Goal: Information Seeking & Learning: Learn about a topic

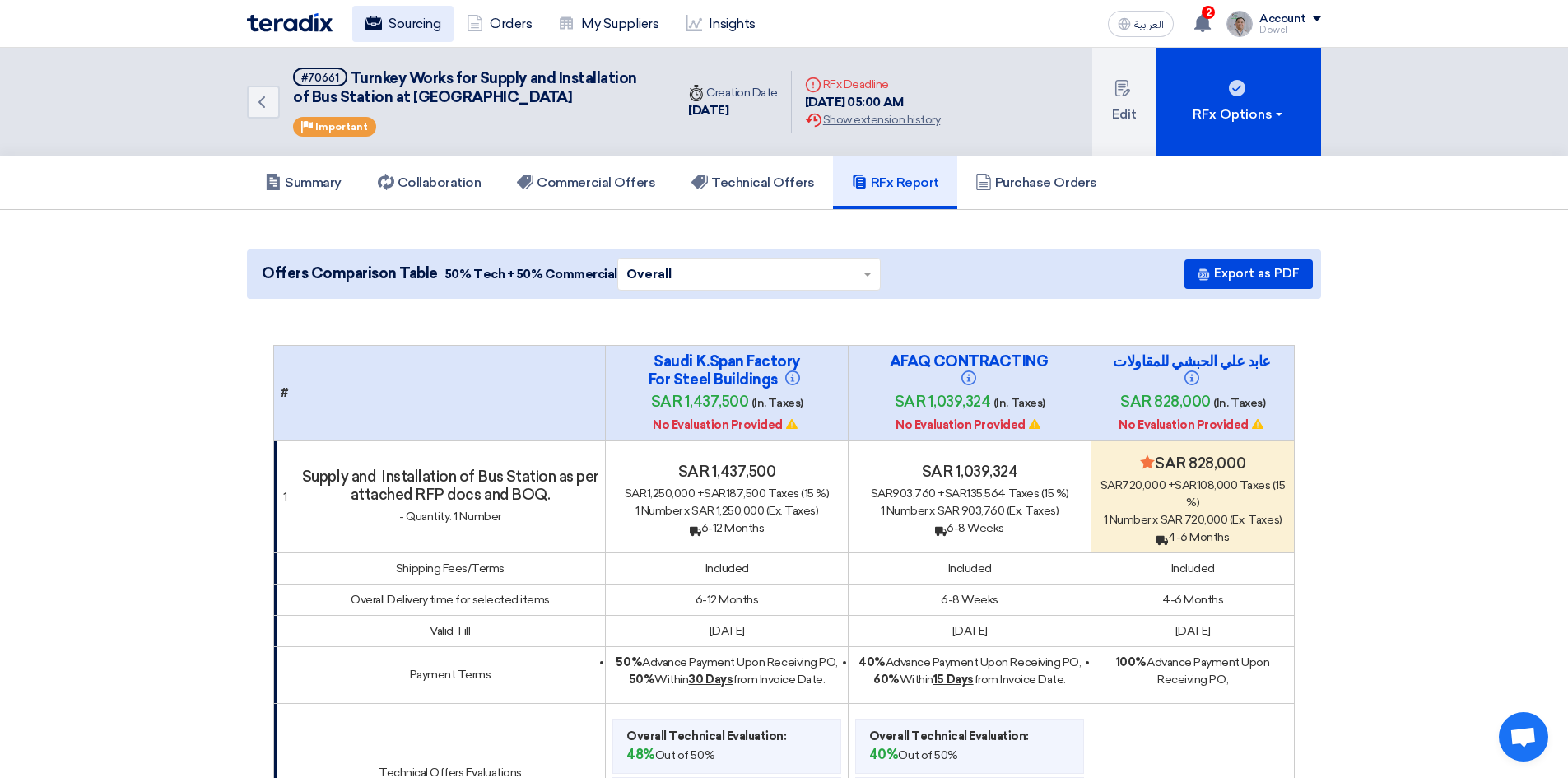
click at [418, 19] on link "Sourcing" at bounding box center [403, 24] width 101 height 37
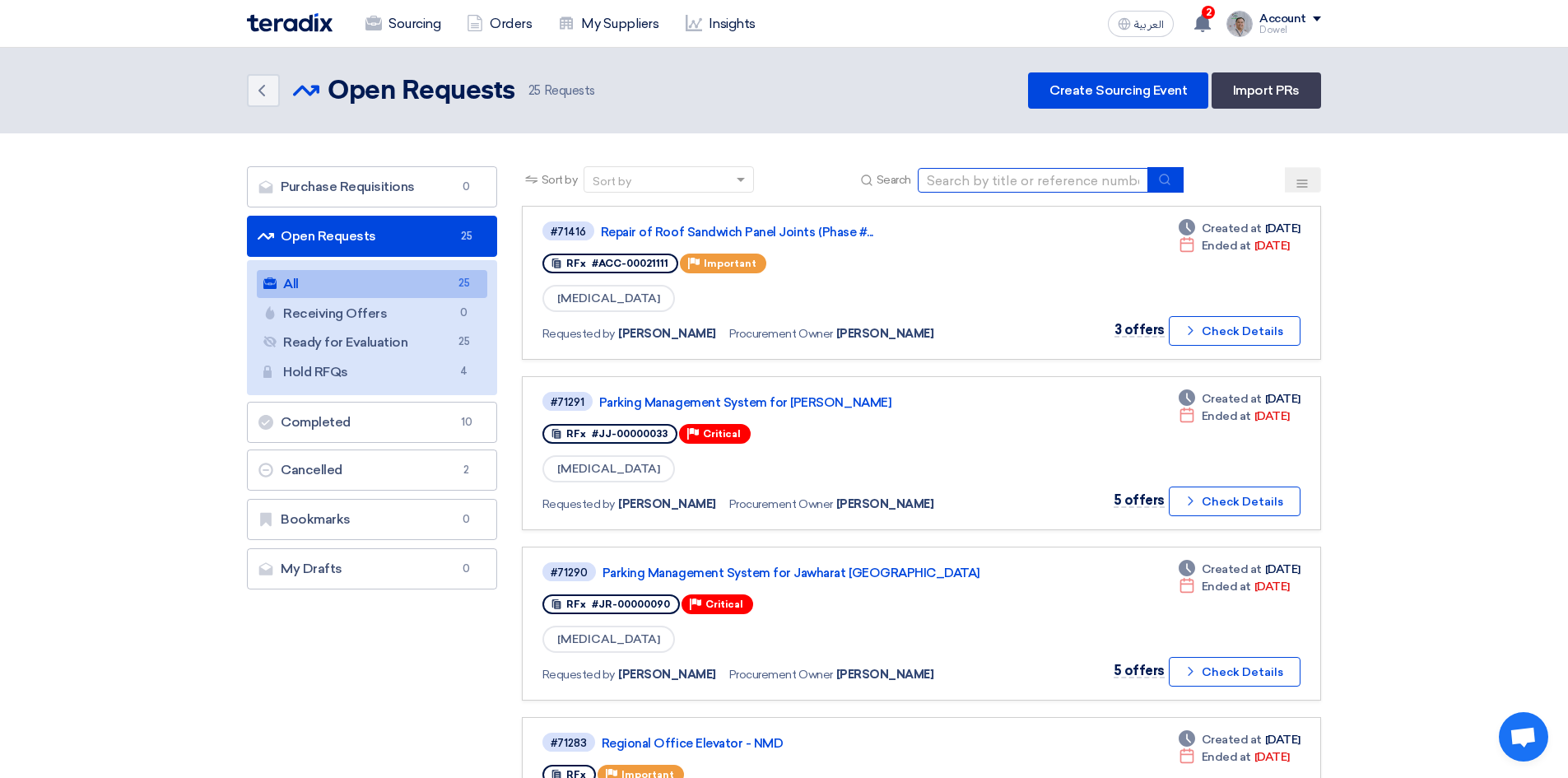
click at [956, 182] on input at bounding box center [1033, 180] width 231 height 25
type input "toilet"
click at [1159, 188] on button "submit" at bounding box center [1166, 180] width 37 height 26
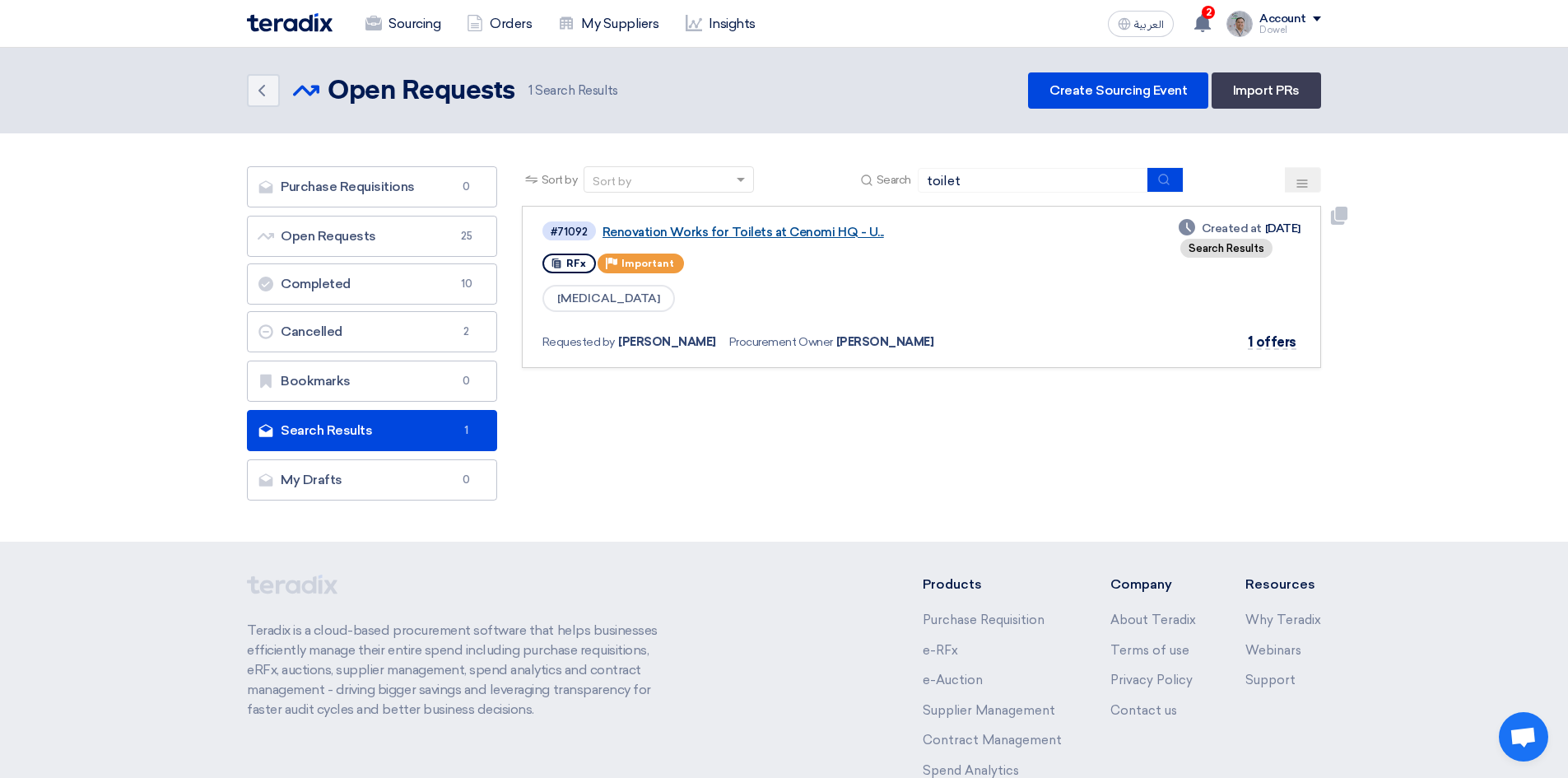
click at [742, 235] on link "Renovation Works for Toilets at Cenomi HQ - U..." at bounding box center [808, 232] width 412 height 15
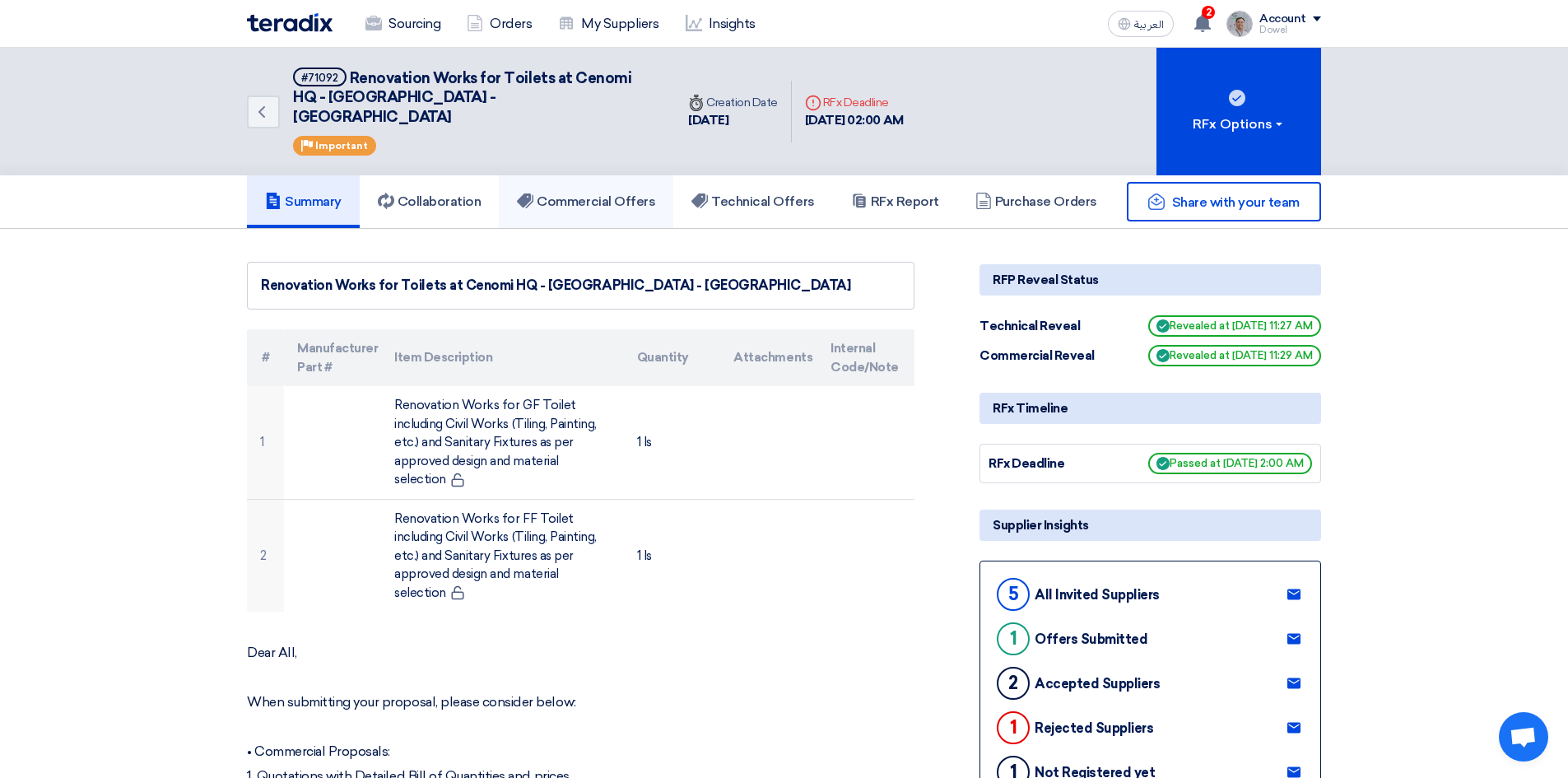
click at [639, 193] on h5 "Commercial Offers" at bounding box center [586, 201] width 139 height 17
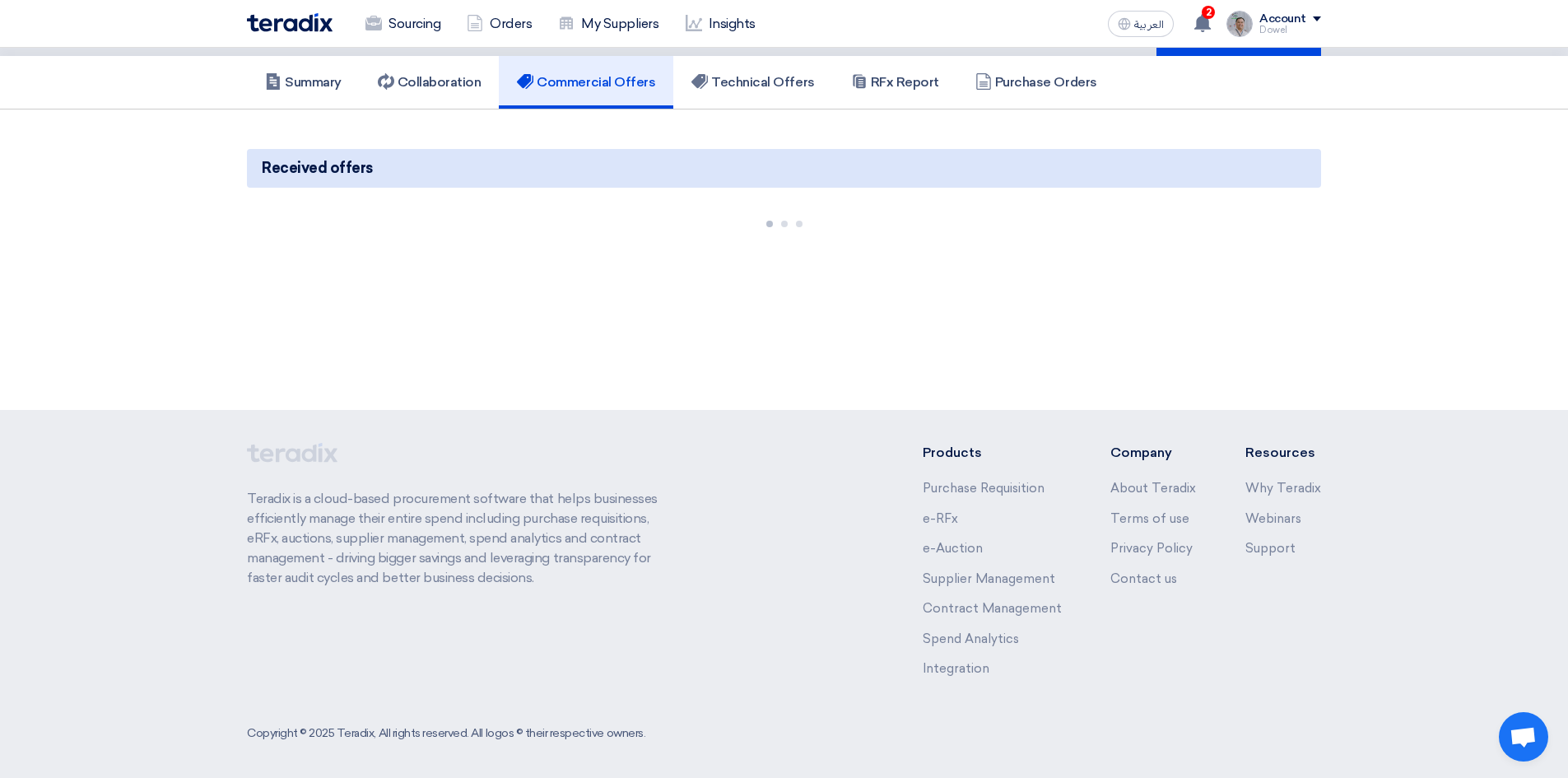
scroll to position [125, 0]
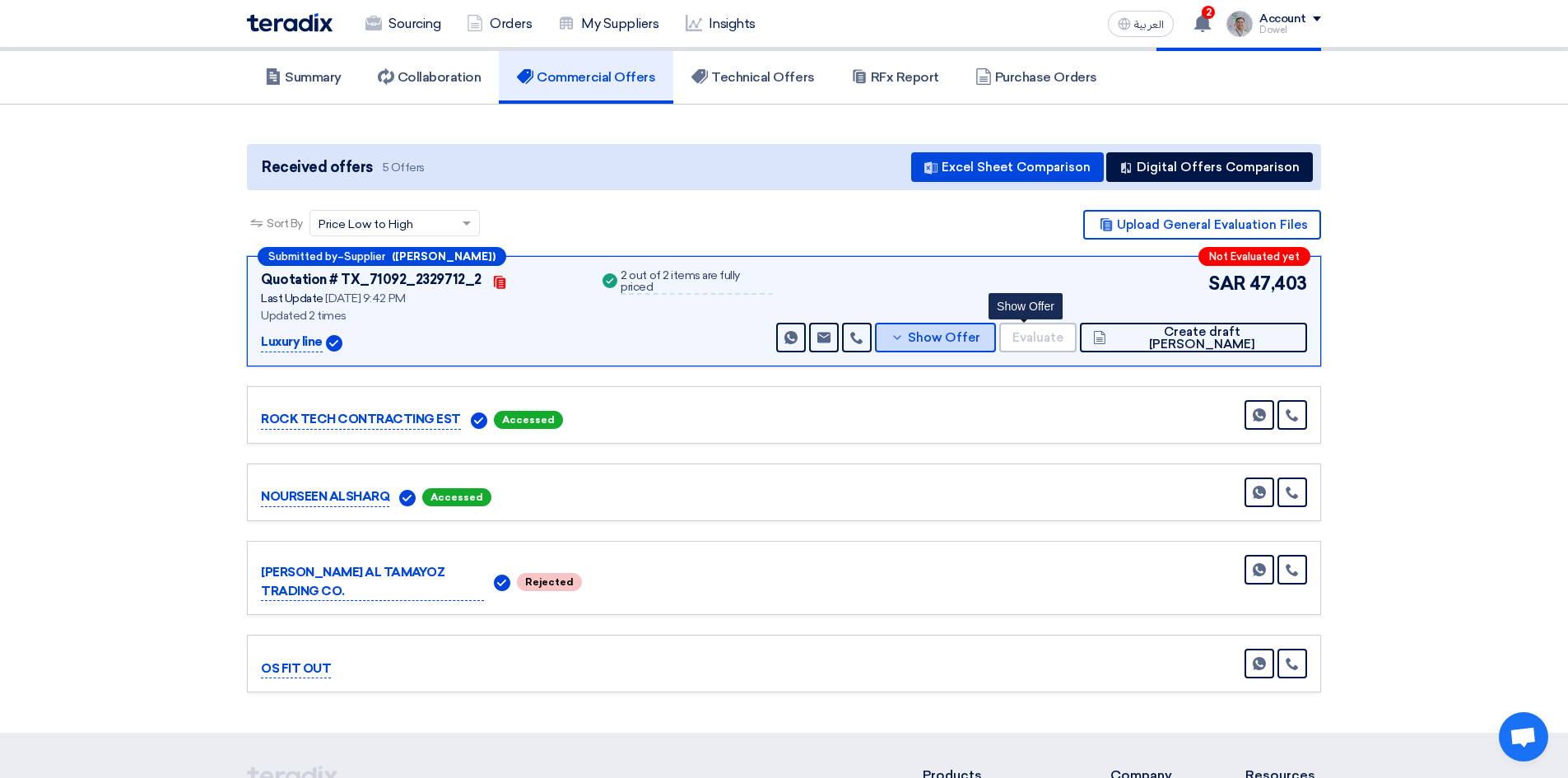
click at [981, 332] on span "Show Offer" at bounding box center [944, 338] width 72 height 12
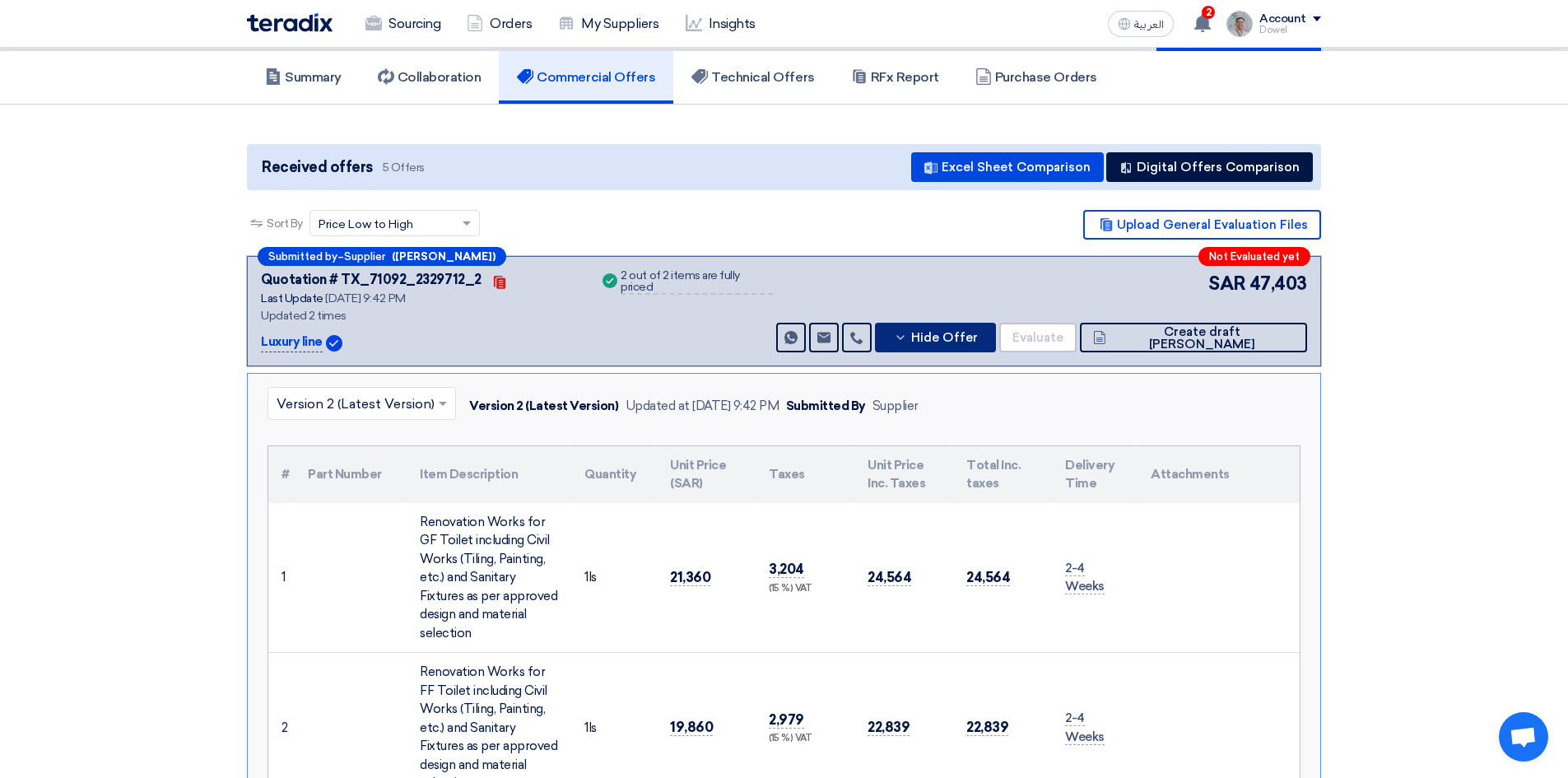
scroll to position [536, 0]
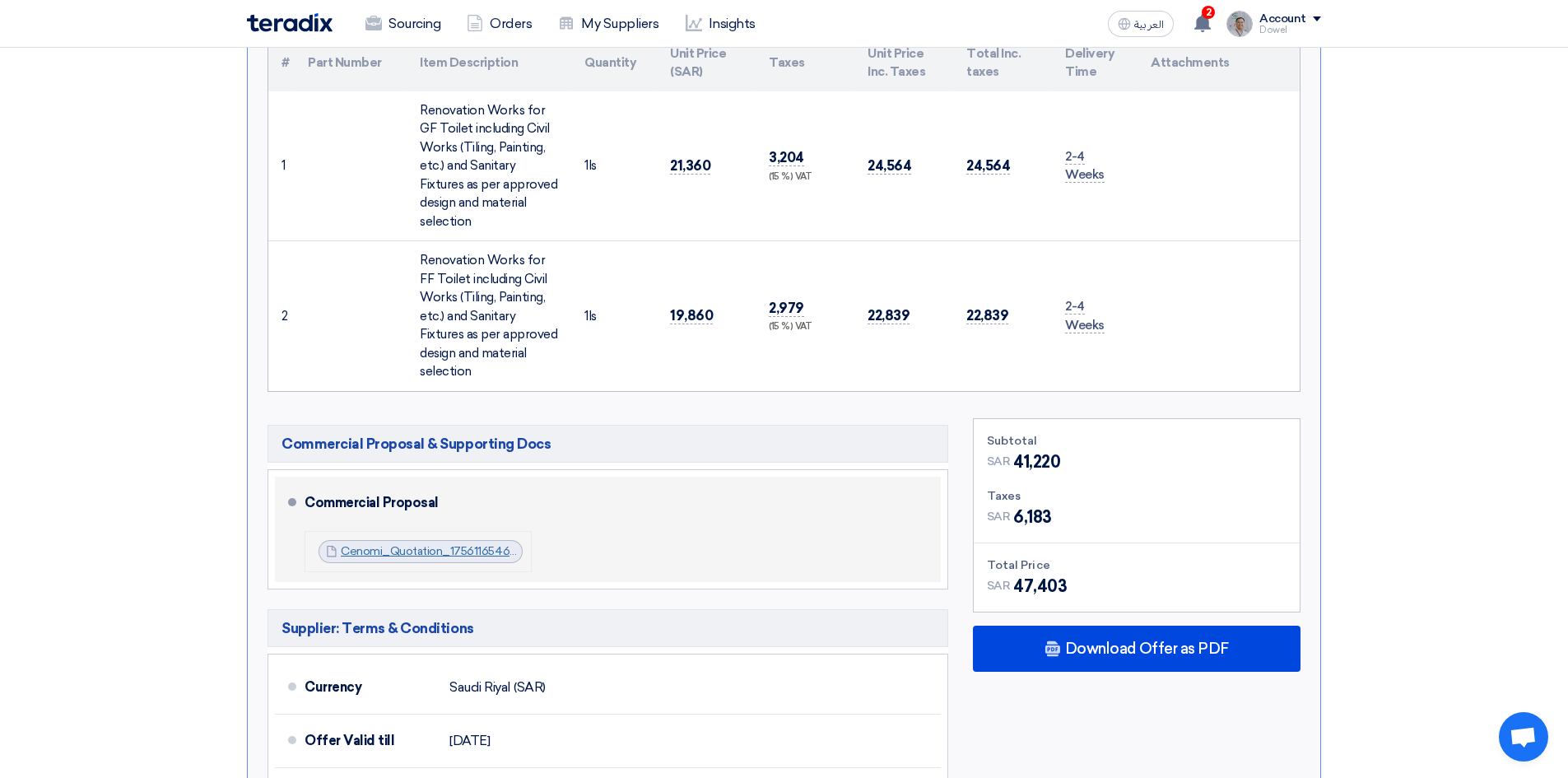
click at [419, 544] on link "Cenomi_Quotation_1756116546301.pdf" at bounding box center [444, 551] width 207 height 14
